Goal: Information Seeking & Learning: Learn about a topic

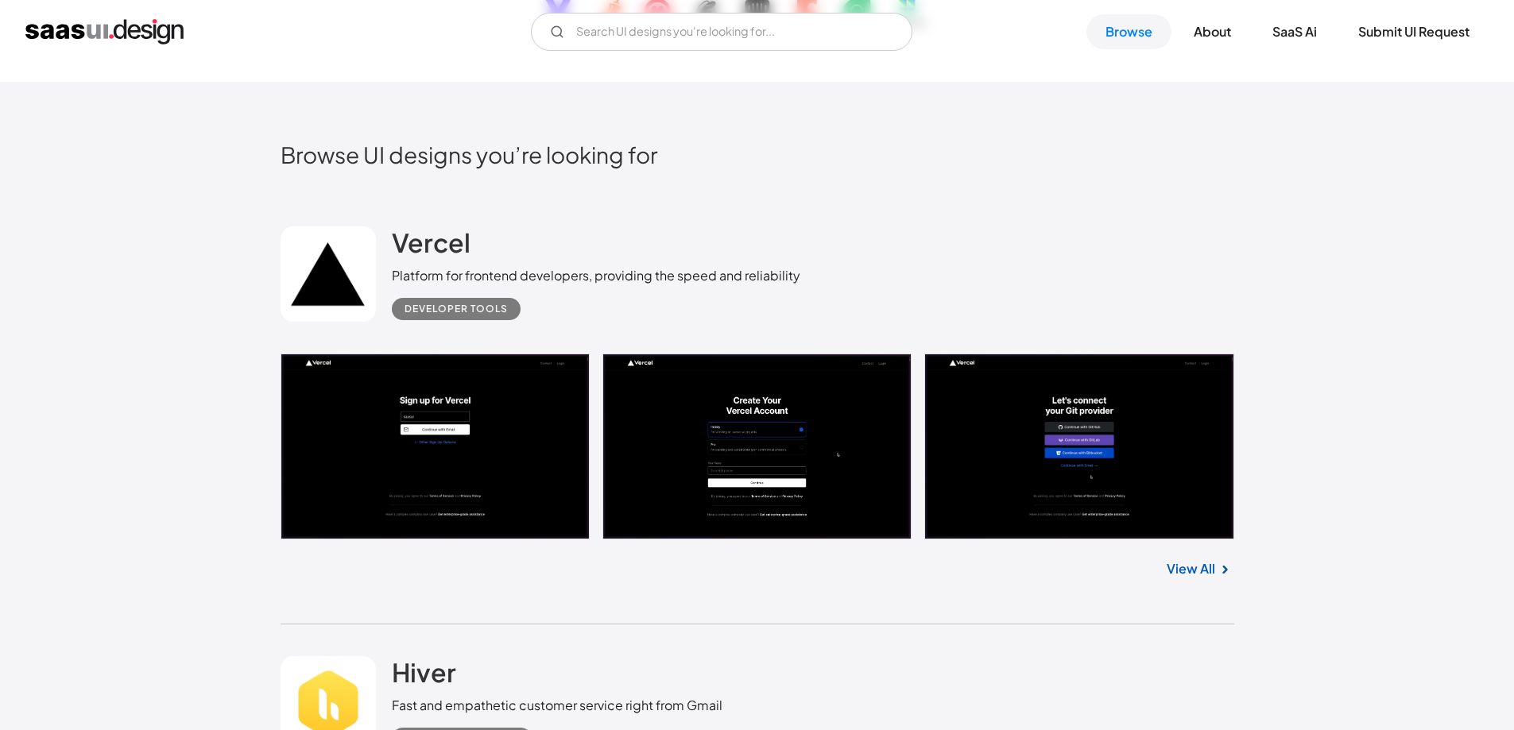
scroll to position [371, 0]
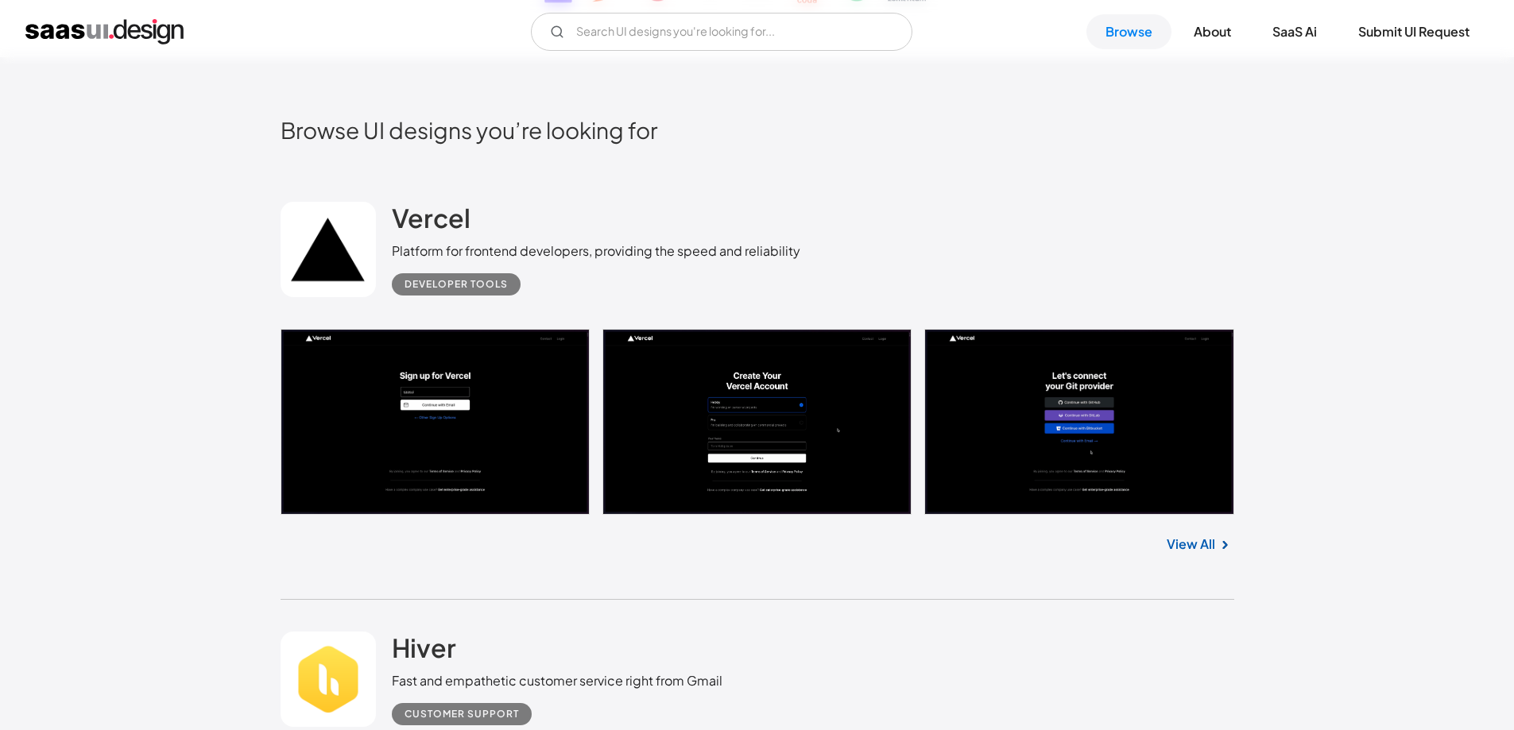
click at [1184, 548] on link "View All" at bounding box center [1190, 544] width 48 height 19
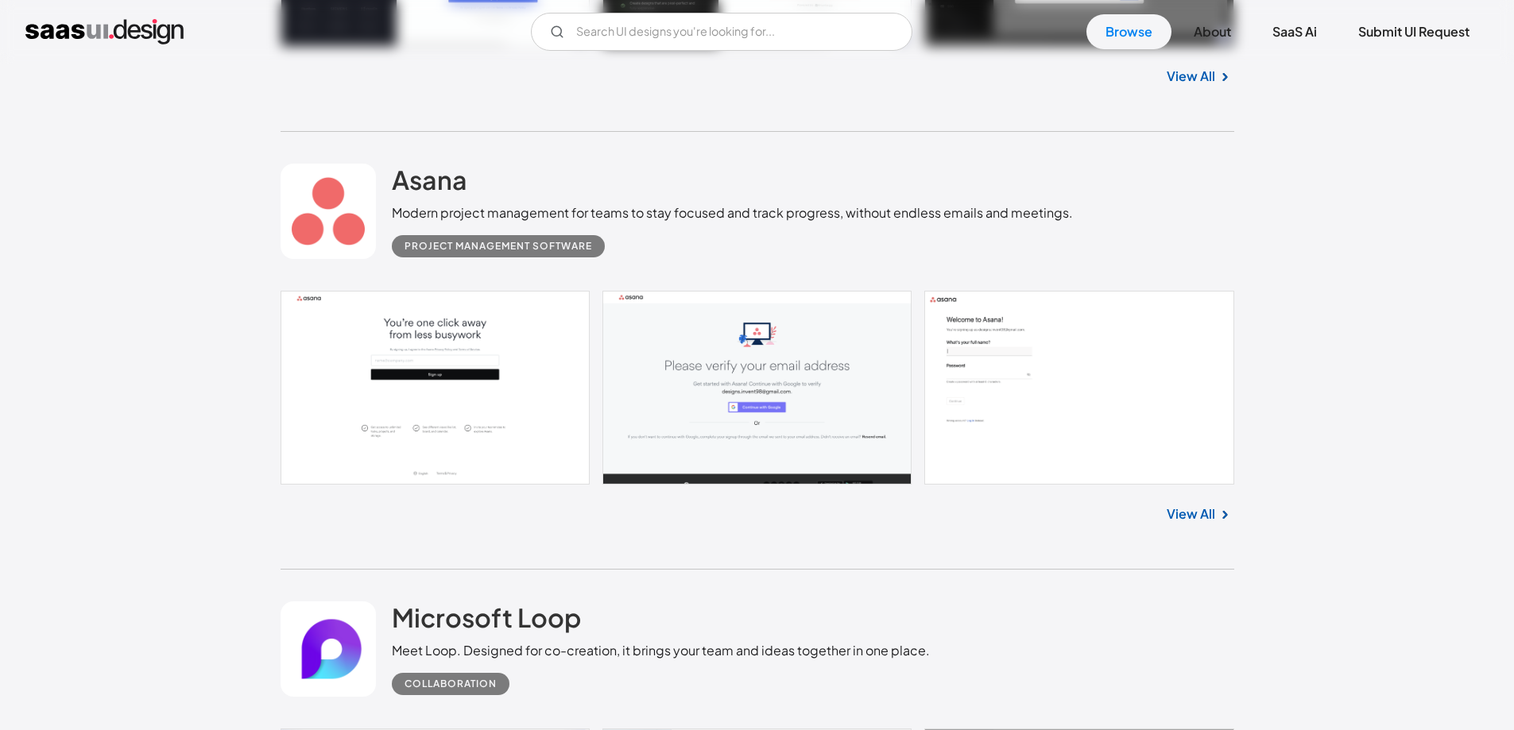
scroll to position [4264, 0]
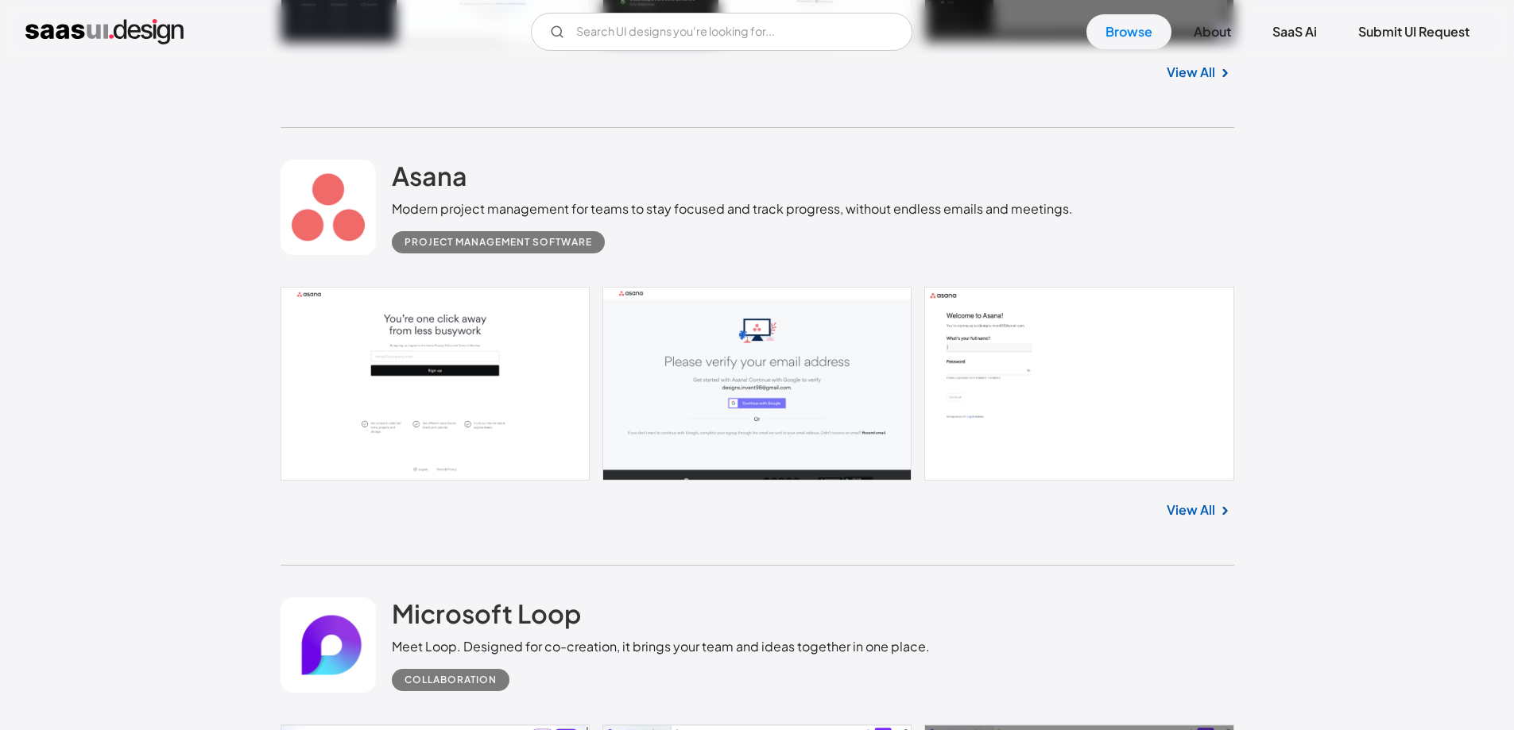
click at [1220, 507] on img at bounding box center [1224, 510] width 19 height 19
click at [1194, 509] on link "View All" at bounding box center [1190, 510] width 48 height 19
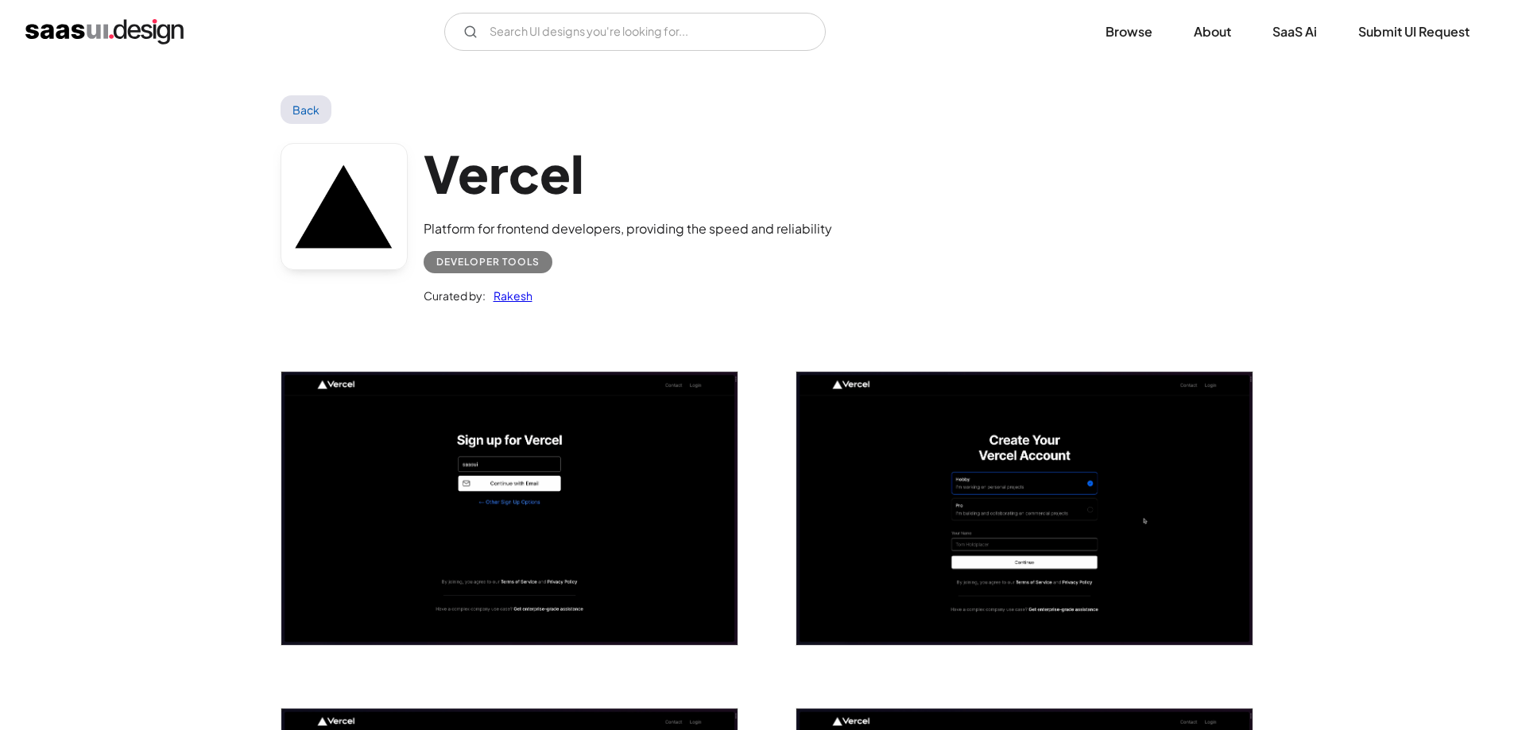
click at [290, 95] on link "Back" at bounding box center [306, 109] width 52 height 29
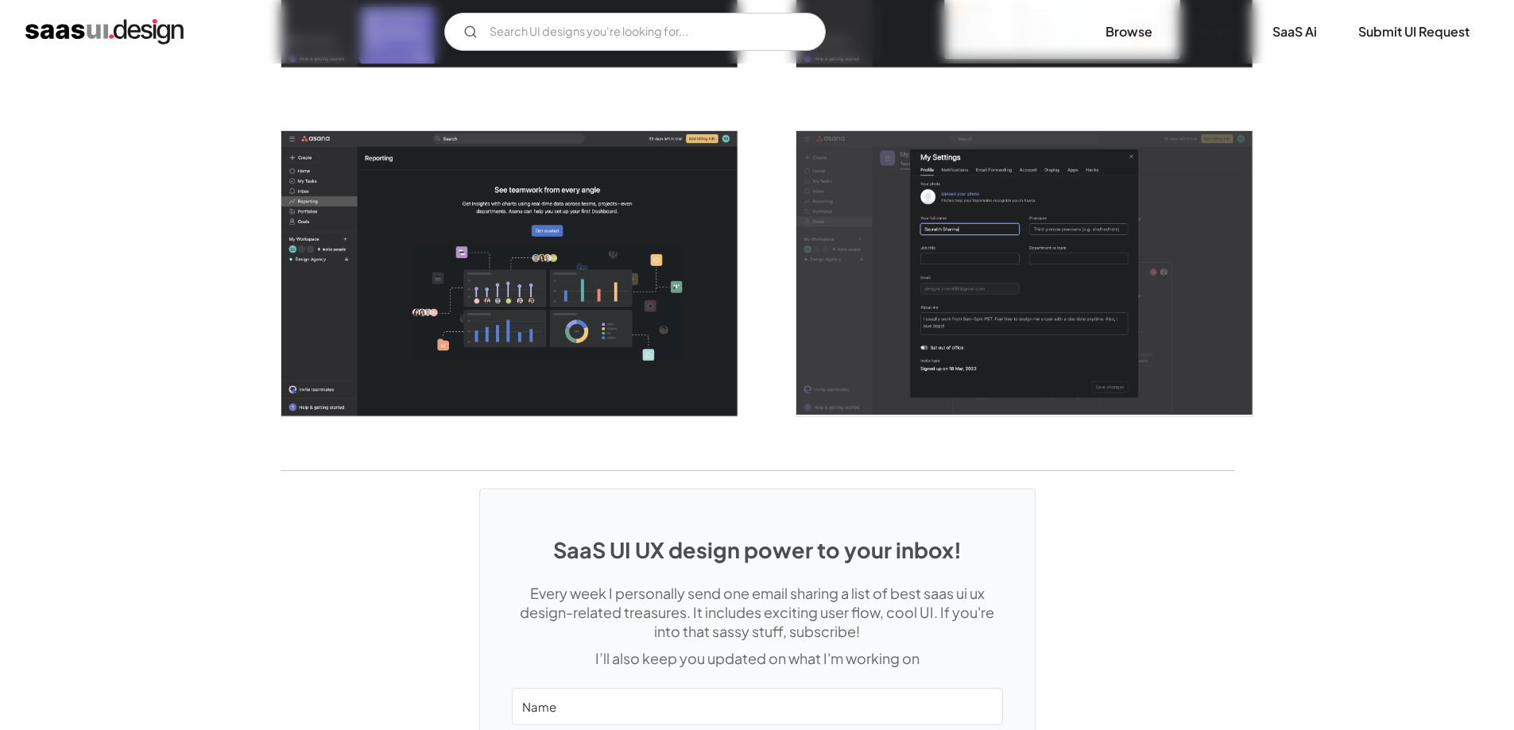
scroll to position [4264, 0]
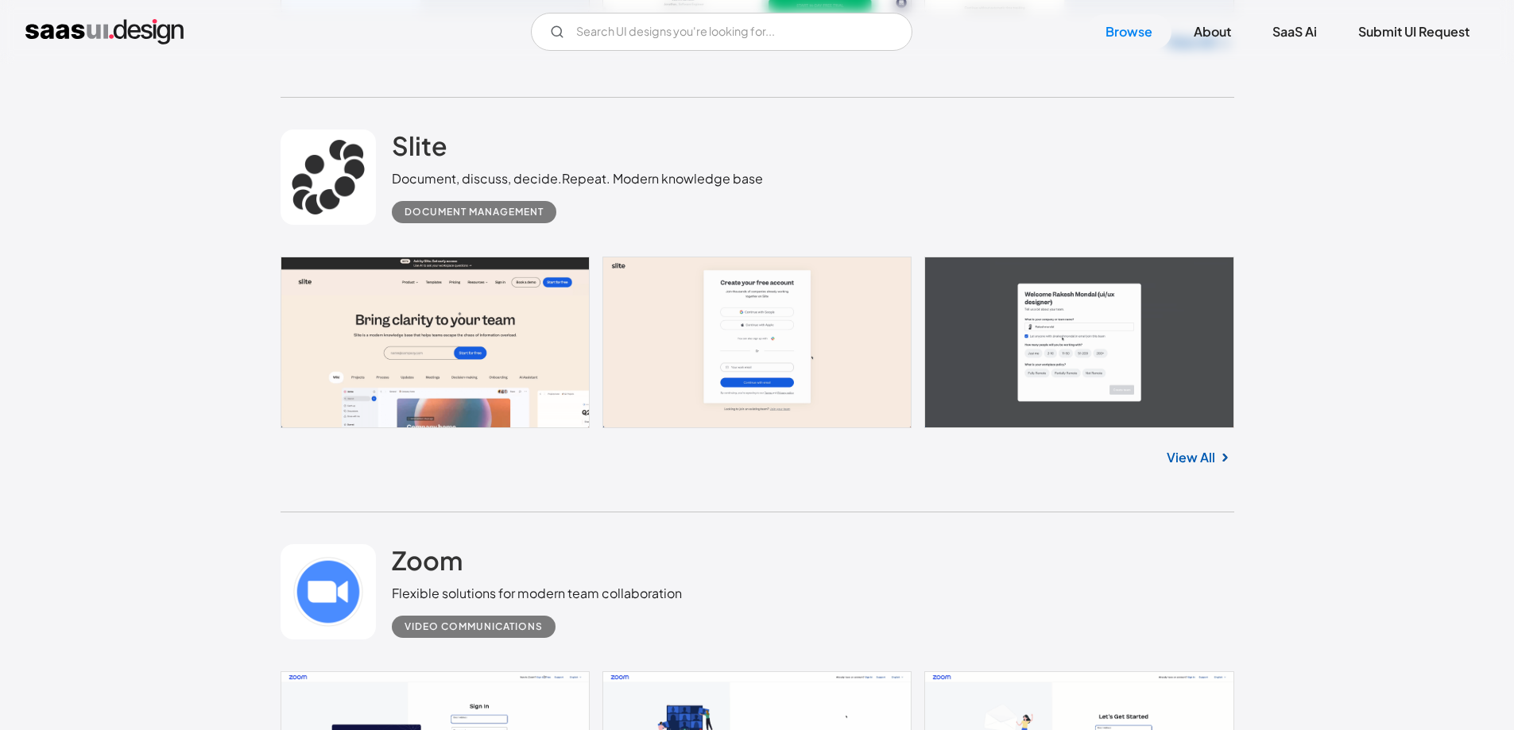
scroll to position [13141, 0]
